Goal: Complete application form

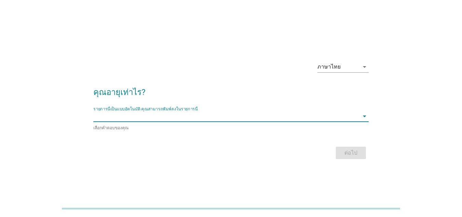
click at [253, 122] on div "รายการนี้เป็นแบบอัตโนมัติ [PERSON_NAME]พิมพ์ลงในรายการนี้ arrow_drop_down" at bounding box center [231, 116] width 276 height 11
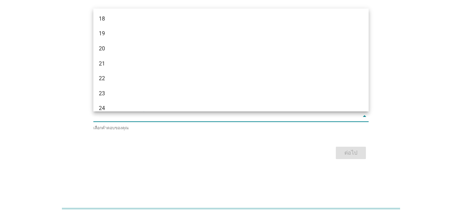
scroll to position [68, 0]
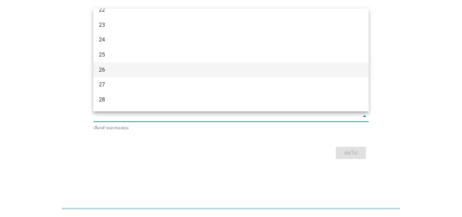
click at [155, 66] on div "26" at bounding box center [220, 70] width 243 height 8
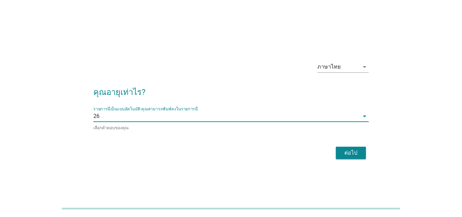
click at [361, 153] on button "ต่อไป" at bounding box center [351, 152] width 30 height 12
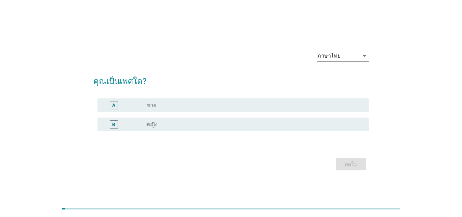
click at [209, 96] on div "A radio_button_unchecked ชาย" at bounding box center [231, 104] width 276 height 19
click at [217, 109] on div "radio_button_unchecked ชาย" at bounding box center [254, 105] width 217 height 8
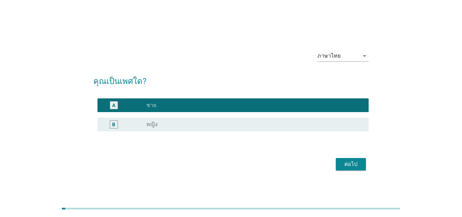
click at [358, 160] on div "ต่อไป" at bounding box center [351, 164] width 19 height 8
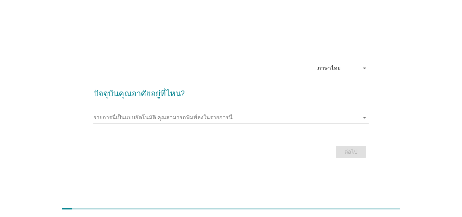
click at [268, 126] on div at bounding box center [231, 128] width 276 height 4
click at [262, 115] on input "รายการนี้เป็นแบบอัตโนมัติ คุณสามารถพิมพ์ลงในรายการนี้" at bounding box center [226, 117] width 266 height 11
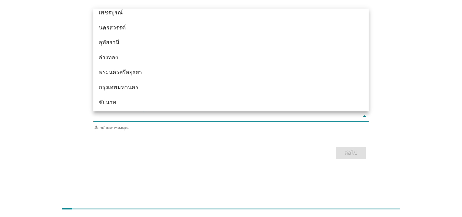
scroll to position [548, 0]
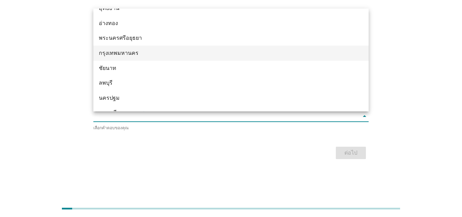
click at [168, 50] on div "กรุงเทพมหานคร" at bounding box center [220, 53] width 243 height 8
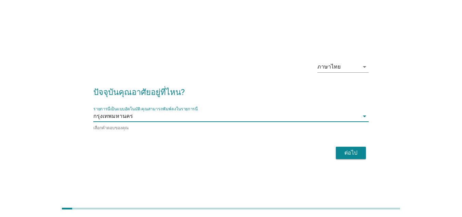
click at [361, 150] on button "ต่อไป" at bounding box center [351, 152] width 30 height 12
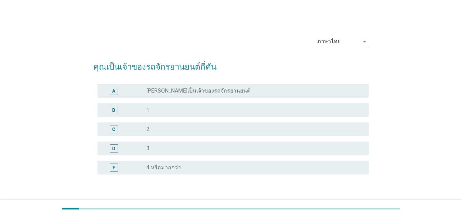
scroll to position [34, 0]
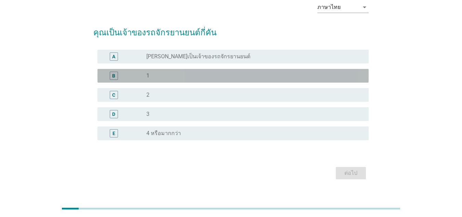
click at [210, 80] on div "B radio_button_unchecked 1" at bounding box center [233, 76] width 271 height 14
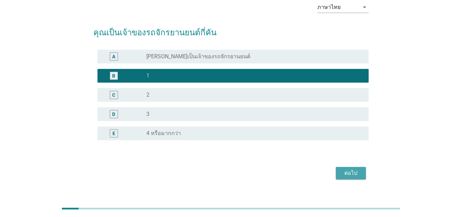
click at [359, 173] on div "ต่อไป" at bounding box center [351, 173] width 19 height 8
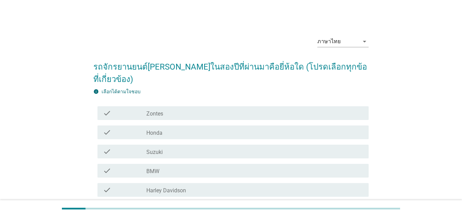
click at [172, 128] on div "check_box_outline_blank Honda" at bounding box center [254, 132] width 217 height 8
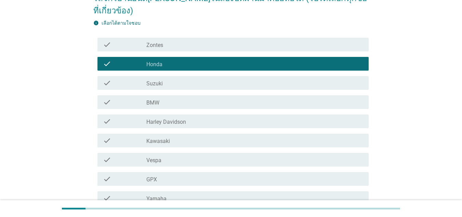
scroll to position [103, 0]
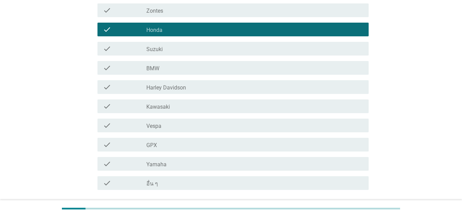
click at [359, 210] on div "ต่อไป" at bounding box center [351, 214] width 19 height 8
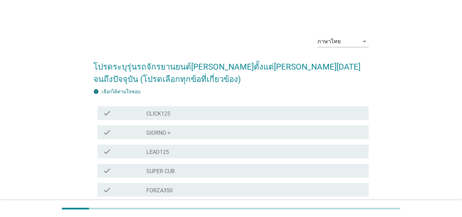
scroll to position [205, 0]
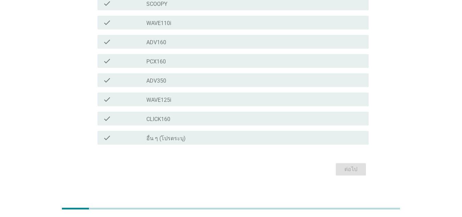
click at [171, 22] on label "WAVE110i" at bounding box center [158, 23] width 25 height 7
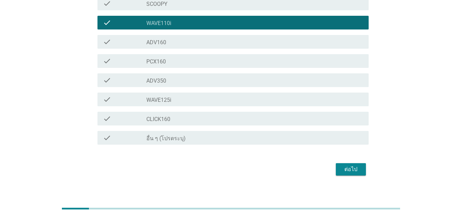
click at [348, 168] on div "ต่อไป" at bounding box center [351, 169] width 19 height 8
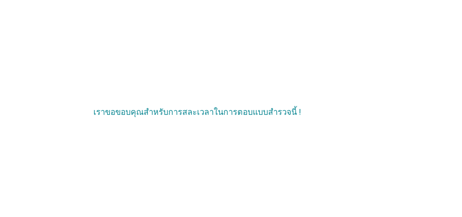
scroll to position [0, 0]
